Goal: Transaction & Acquisition: Purchase product/service

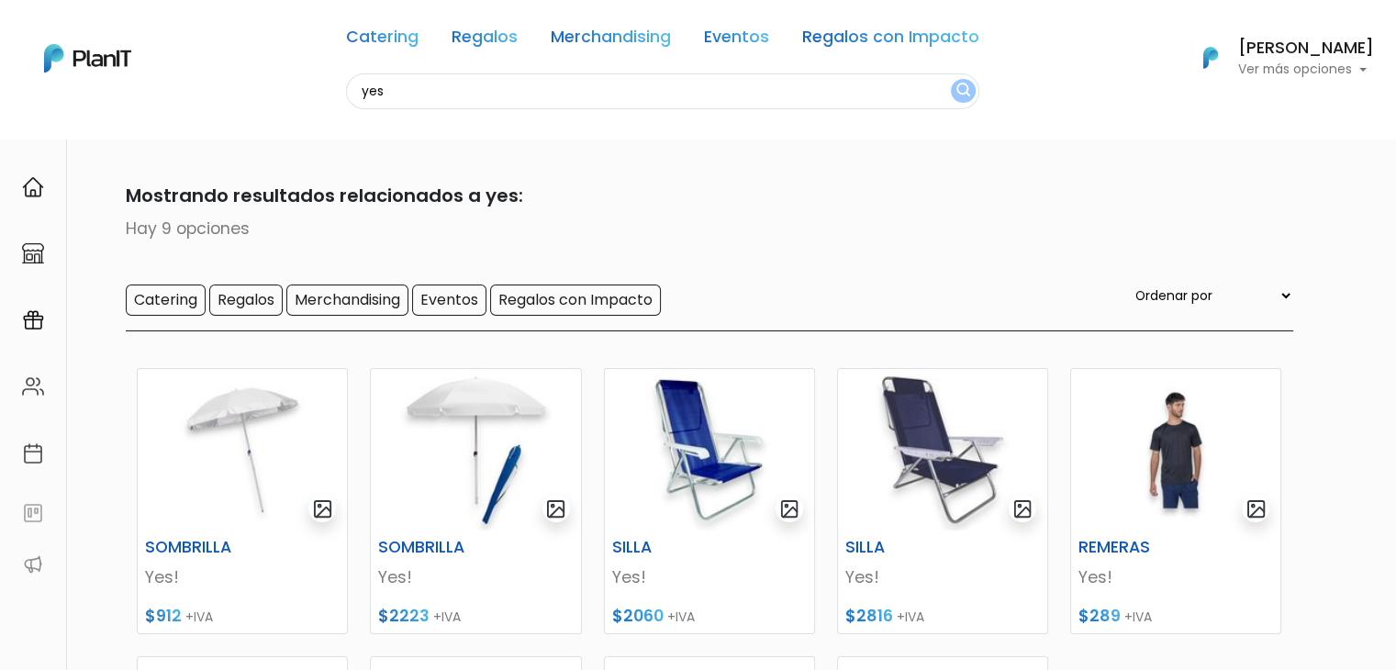
drag, startPoint x: 380, startPoint y: 93, endPoint x: 330, endPoint y: 94, distance: 50.5
click at [330, 94] on div "Catering Regalos Merchandising Eventos Regalos con Impacto yes Catering Regalos…" at bounding box center [698, 58] width 1396 height 102
click at [237, 470] on img at bounding box center [242, 450] width 209 height 162
click at [441, 428] on img at bounding box center [475, 450] width 209 height 162
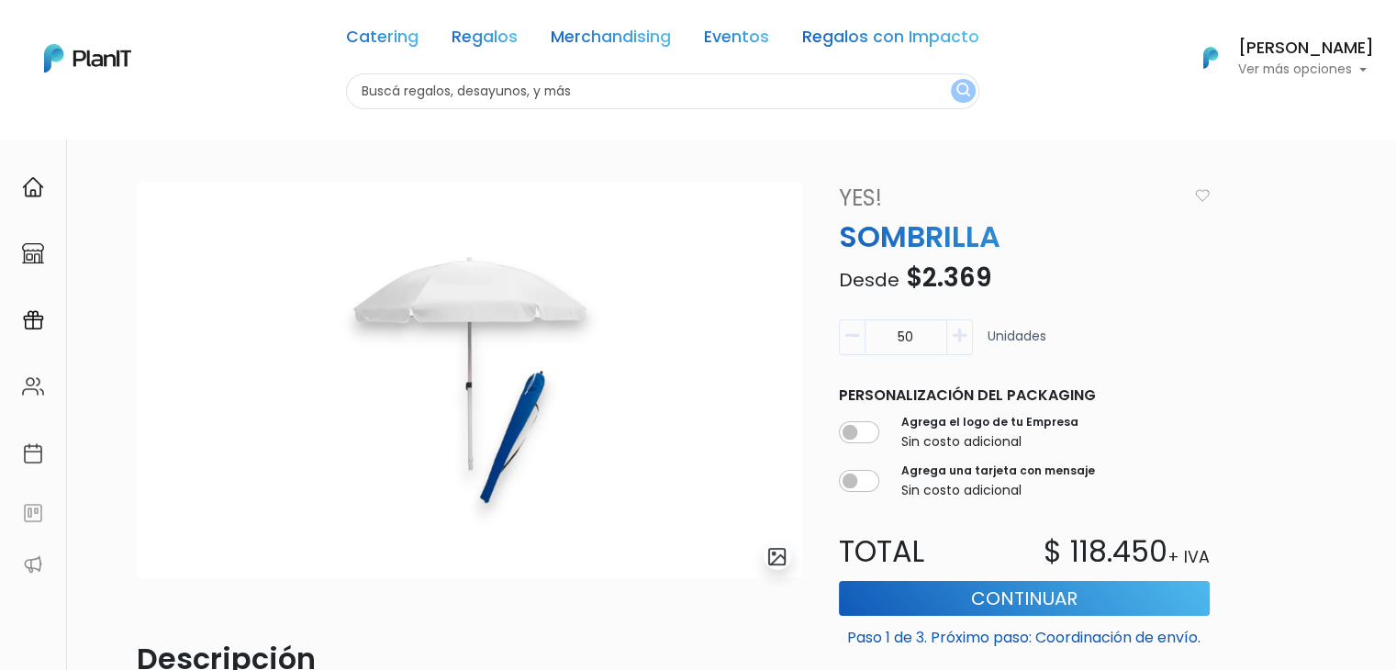
click at [383, 90] on input "text" at bounding box center [662, 91] width 633 height 36
type input "sombrill"
click at [951, 79] on button "submit" at bounding box center [963, 91] width 25 height 24
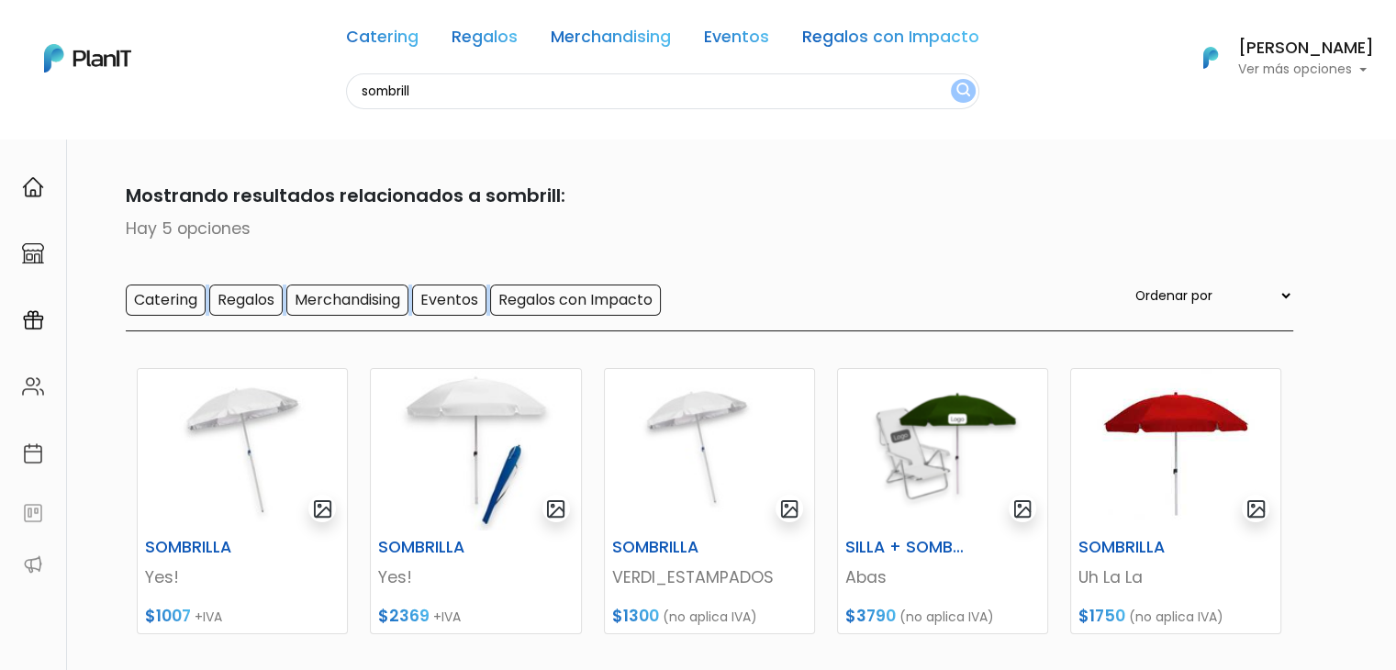
drag, startPoint x: 1318, startPoint y: 225, endPoint x: 1364, endPoint y: 313, distance: 99.3
click at [1364, 313] on section "5 resultados Mostrando resultados relacionados a sombrill: Hay 5 opciones Cater…" at bounding box center [698, 459] width 1396 height 643
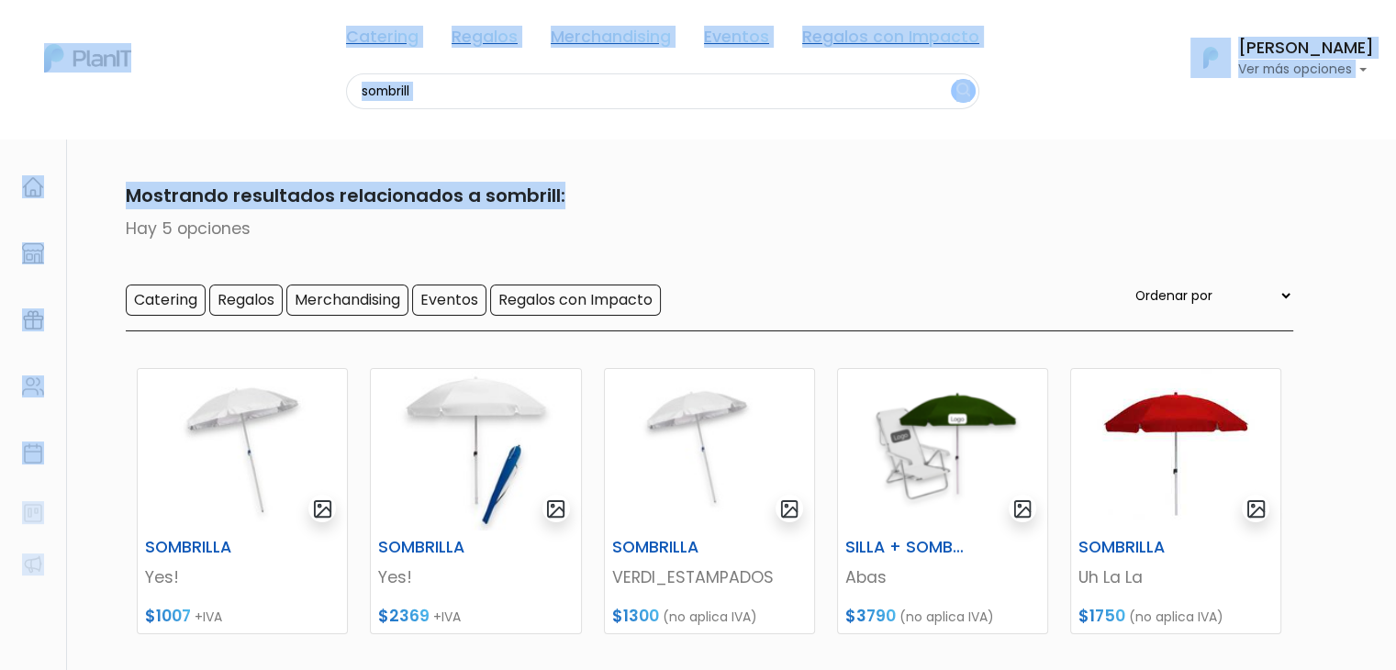
drag, startPoint x: 1391, startPoint y: 207, endPoint x: 1409, endPoint y: 295, distance: 89.8
click at [1395, 295] on html "Catering Regalos Merchandising Eventos Regalos con Impacto sombrill Catering Re…" at bounding box center [698, 335] width 1396 height 670
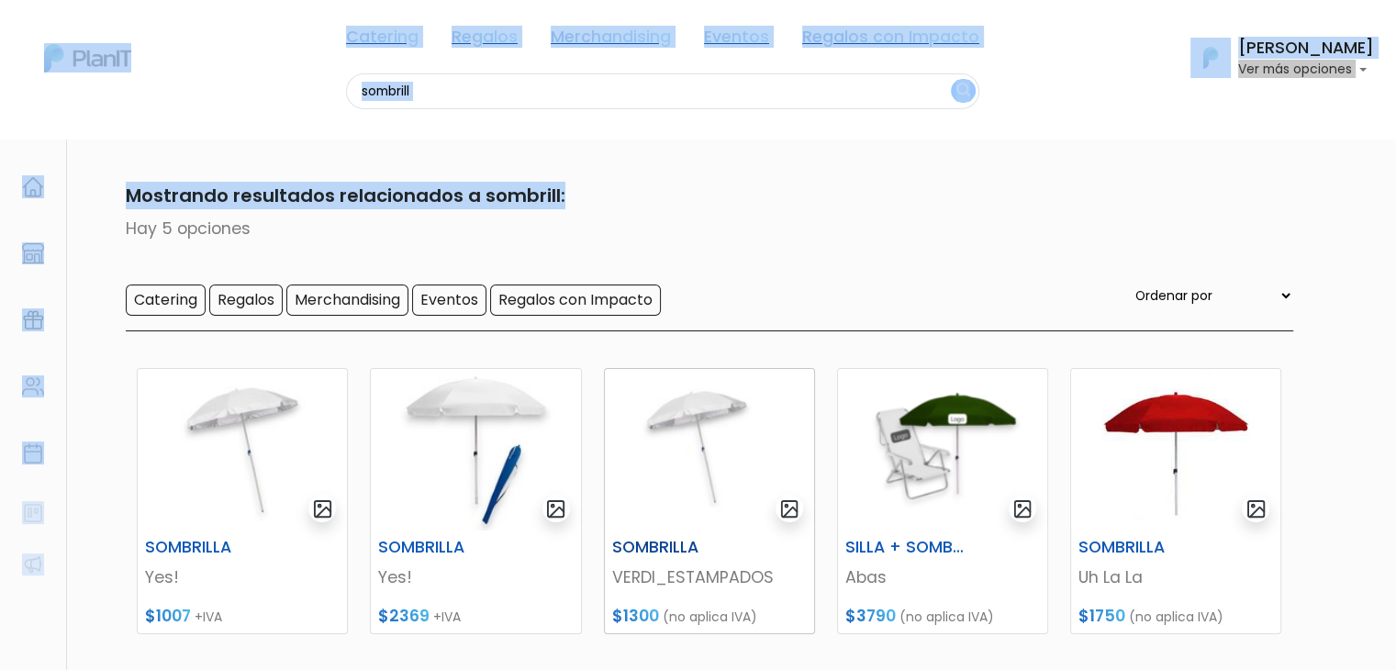
click at [671, 535] on div "SOMBRILLA VERDI_ESTAMPADOS $1300 (no aplica IVA)" at bounding box center [709, 582] width 209 height 103
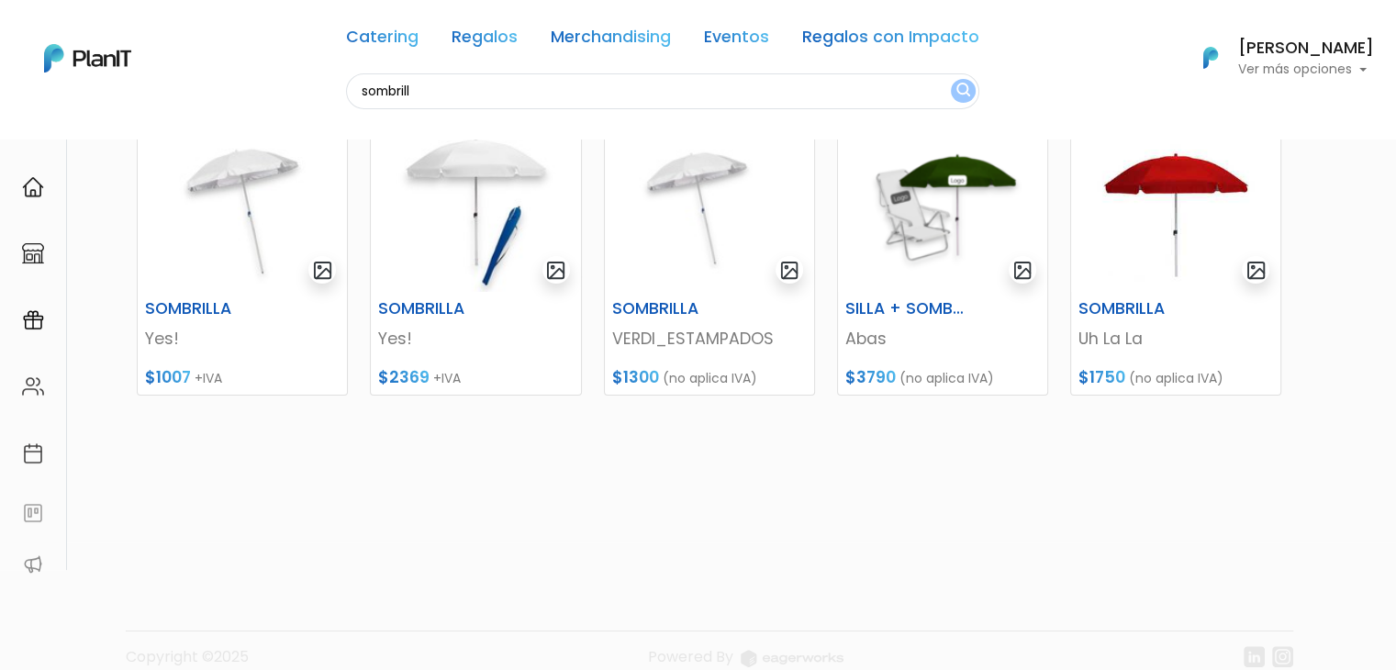
scroll to position [238, 0]
click at [1176, 188] on img at bounding box center [1175, 212] width 209 height 162
